Goal: Navigation & Orientation: Find specific page/section

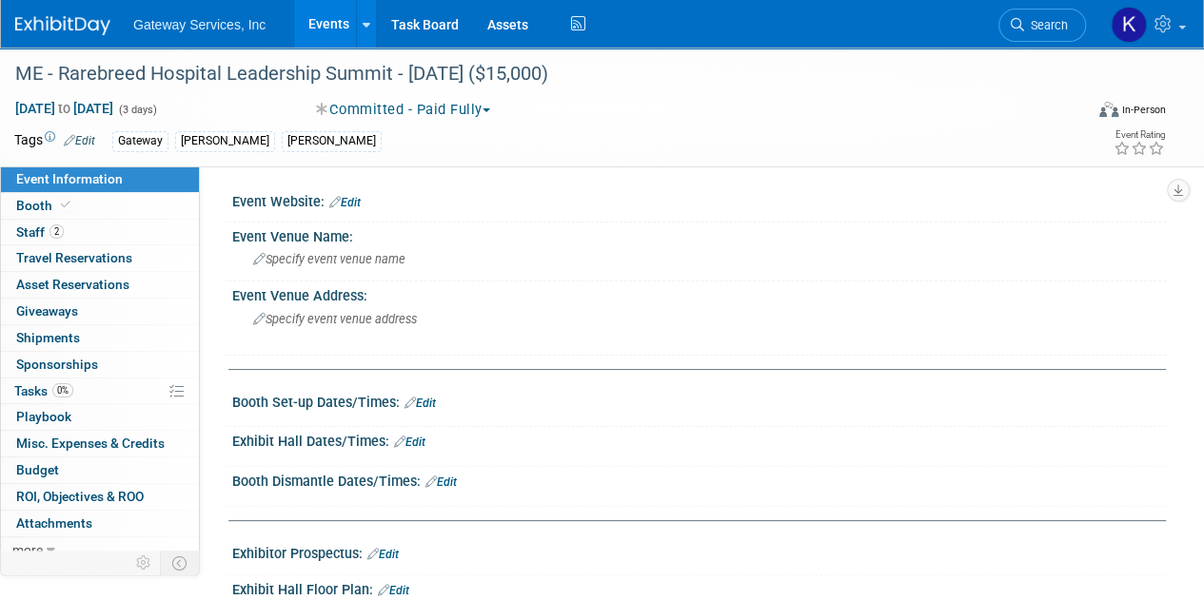
click at [344, 32] on link "Events" at bounding box center [328, 24] width 69 height 48
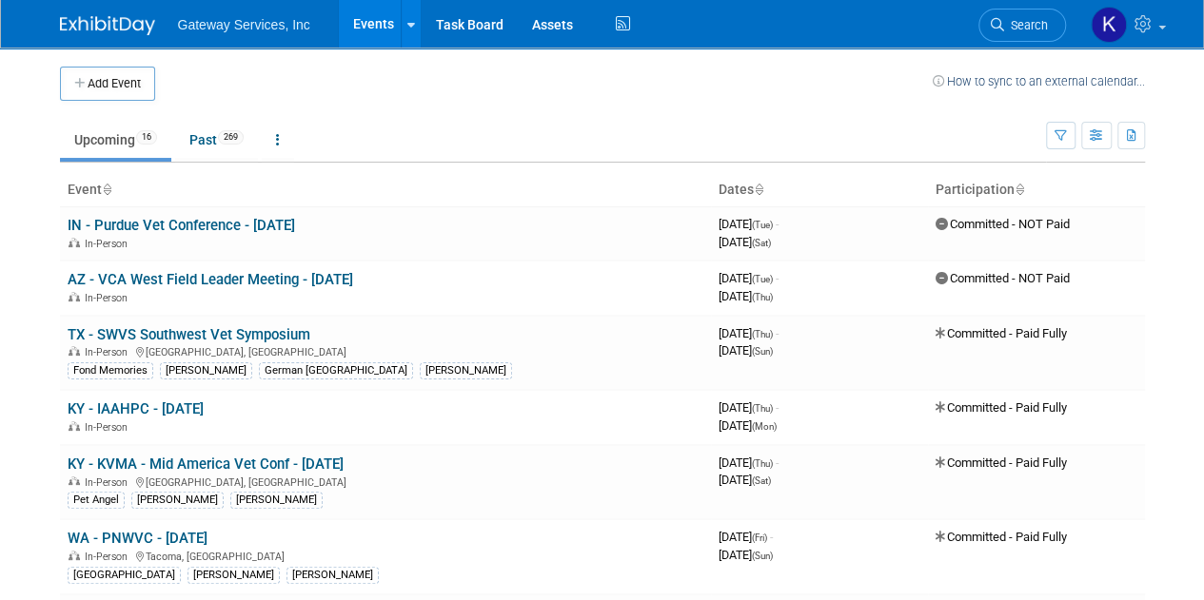
drag, startPoint x: 1201, startPoint y: 174, endPoint x: 1217, endPoint y: 238, distance: 65.8
click at [1203, 238] on html "Gateway Services, Inc Events Add Event Bulk Upload Events Shareable Event Board…" at bounding box center [602, 300] width 1204 height 600
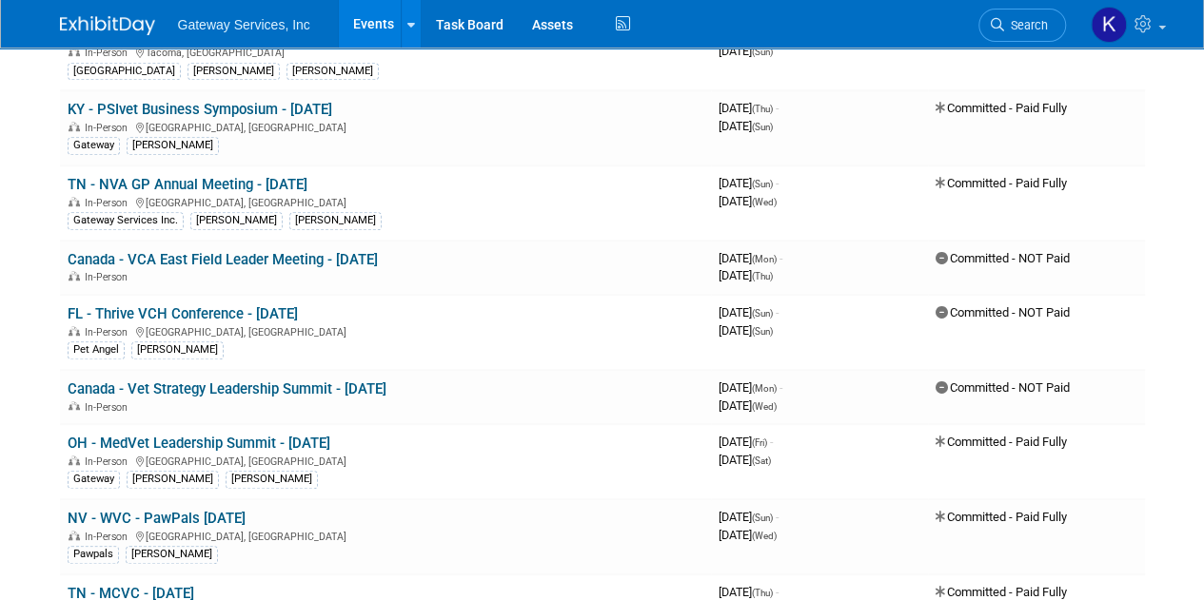
scroll to position [524, 0]
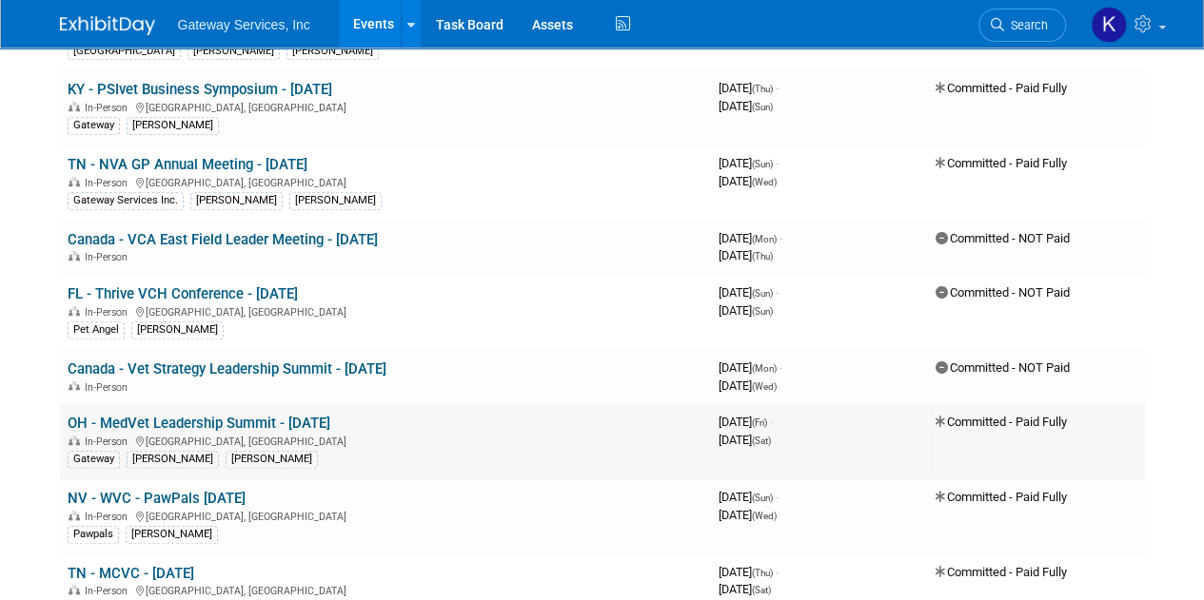
click at [213, 418] on link "OH - MedVet Leadership Summit - [DATE]" at bounding box center [199, 423] width 263 height 17
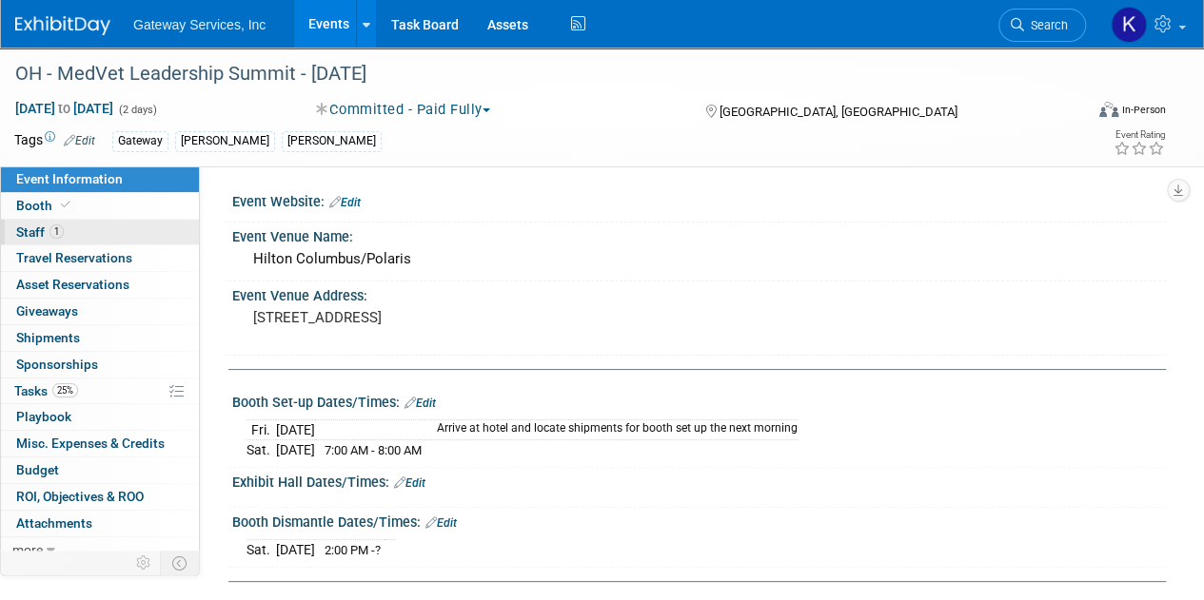
click at [32, 229] on span "Staff 1" at bounding box center [40, 232] width 48 height 15
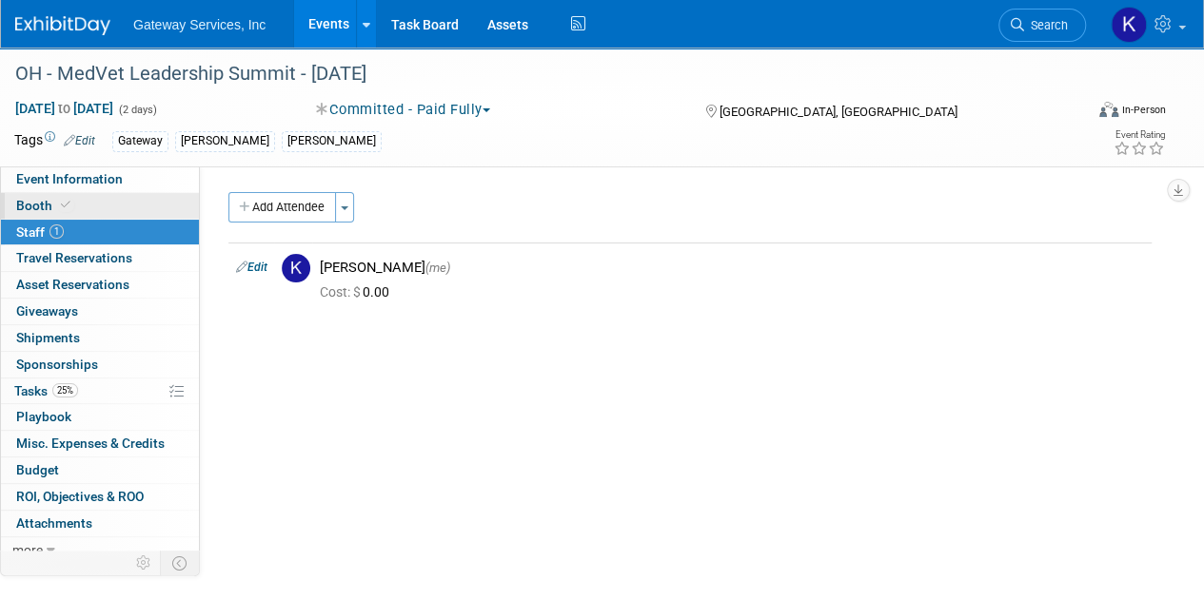
click at [32, 206] on span "Booth" at bounding box center [45, 205] width 58 height 15
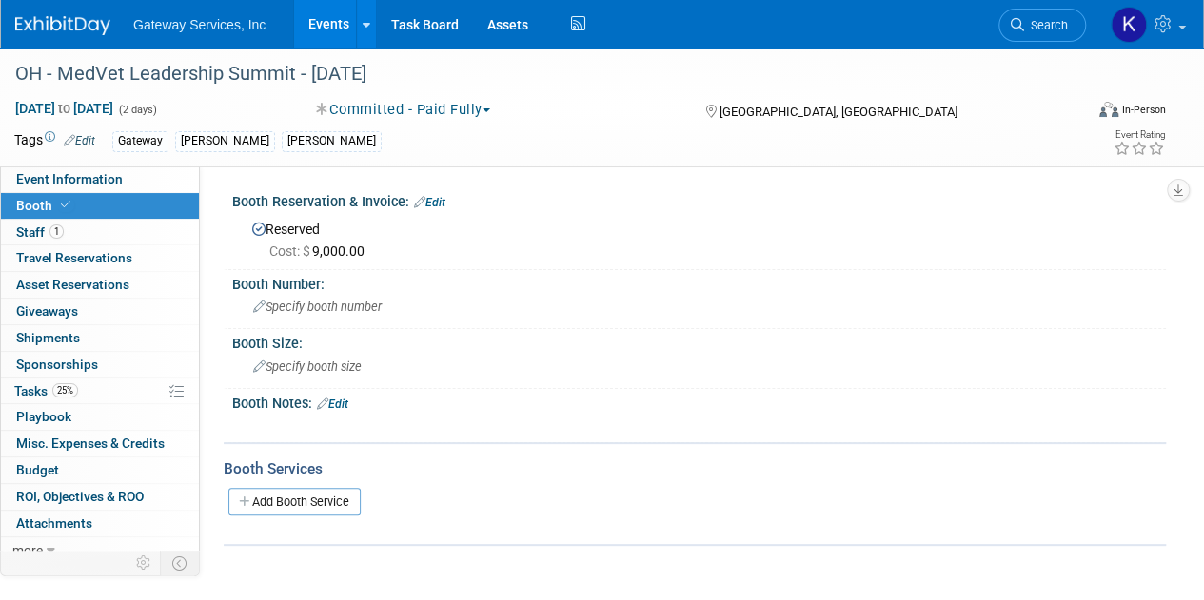
click at [51, 166] on div "OH - MedVet Leadership Summit - [DATE] [DATE] to [DATE] (2 days) [DATE] to [DAT…" at bounding box center [602, 107] width 1204 height 119
click at [67, 173] on span "Event Information" at bounding box center [69, 178] width 107 height 15
